Goal: Information Seeking & Learning: Learn about a topic

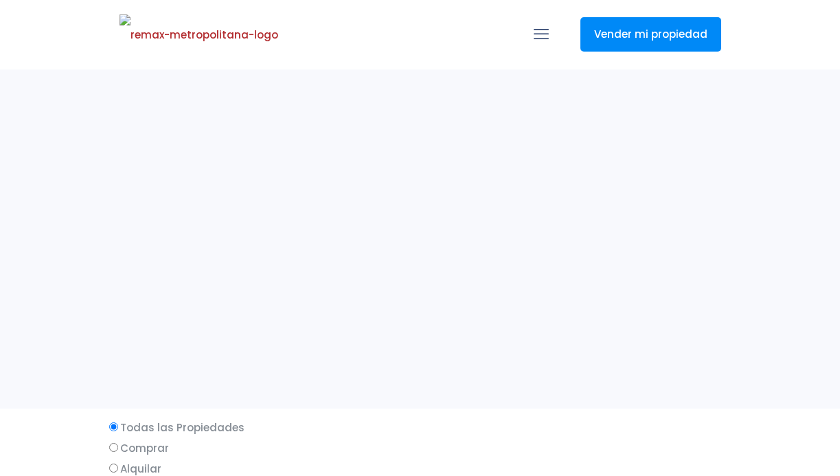
select select
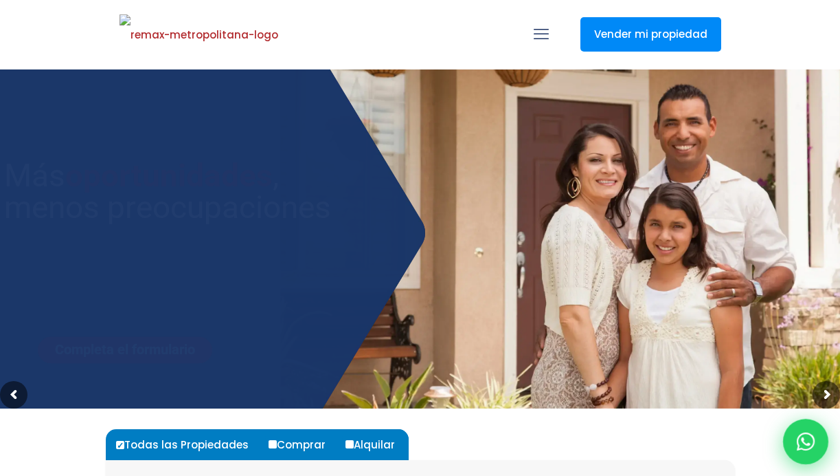
click at [816, 436] on div at bounding box center [805, 441] width 45 height 45
